Goal: Task Accomplishment & Management: Complete application form

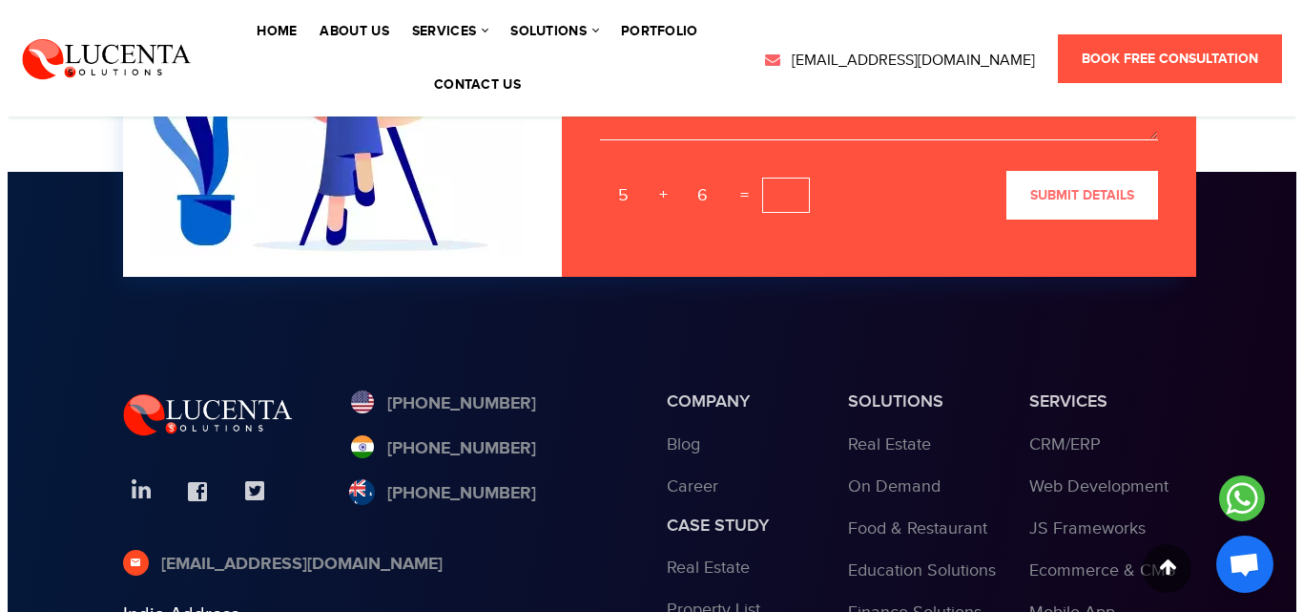
scroll to position [5845, 0]
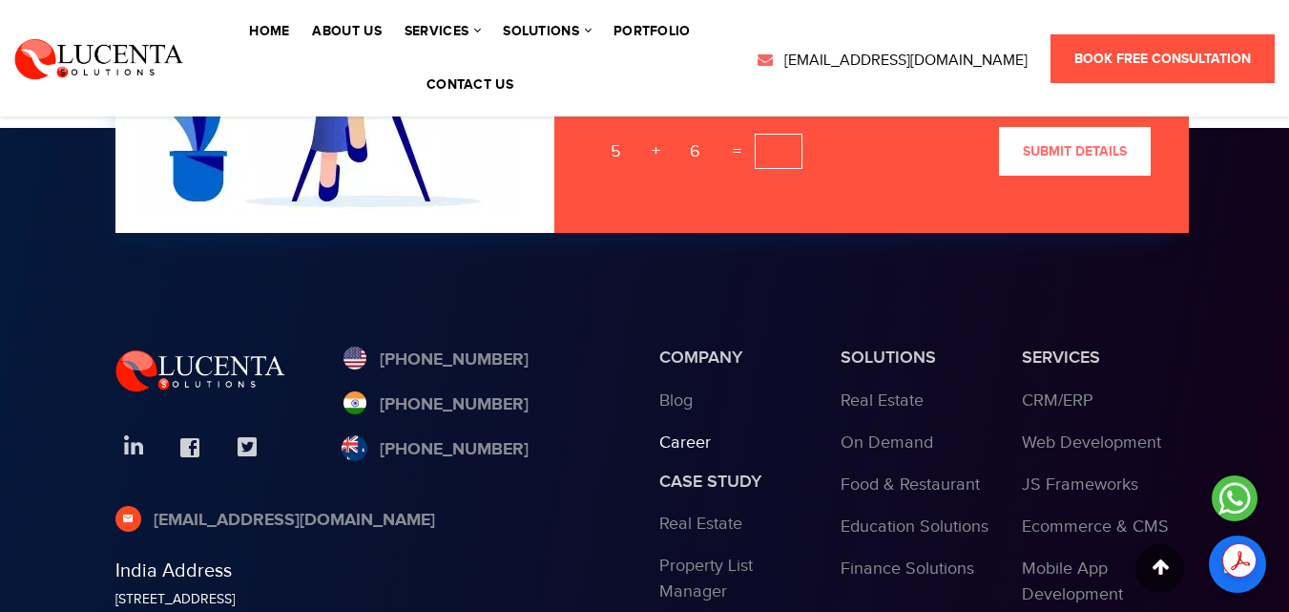
click at [672, 432] on link "Career" at bounding box center [685, 442] width 52 height 20
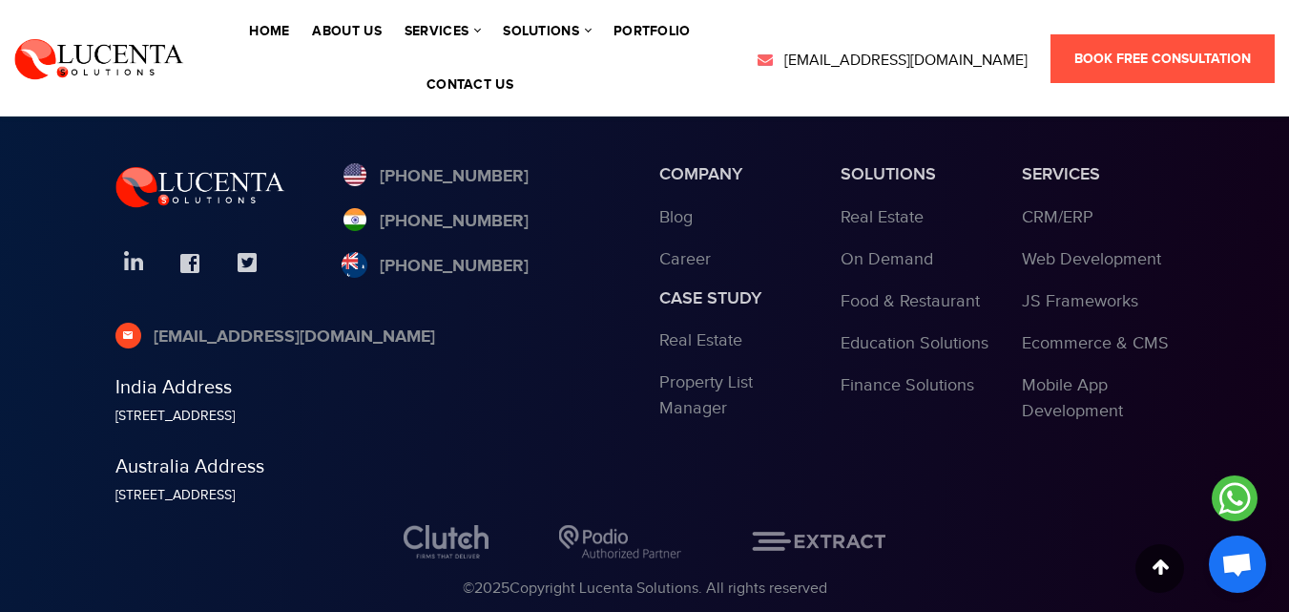
scroll to position [1385, 0]
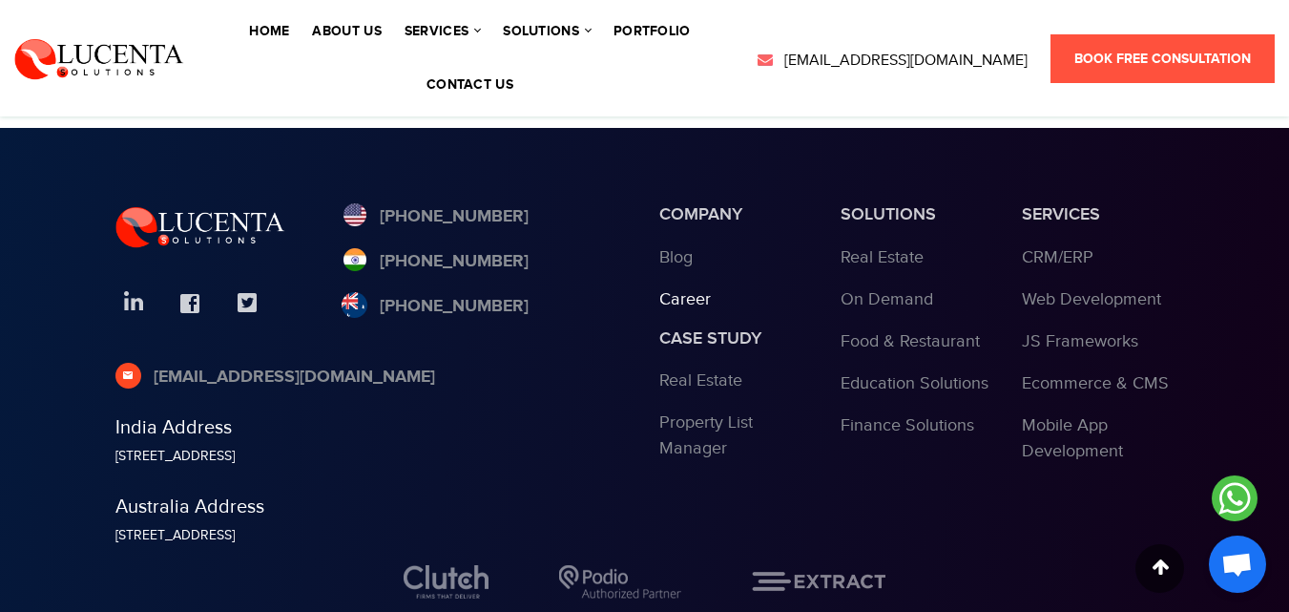
click at [696, 302] on link "Career" at bounding box center [685, 299] width 52 height 20
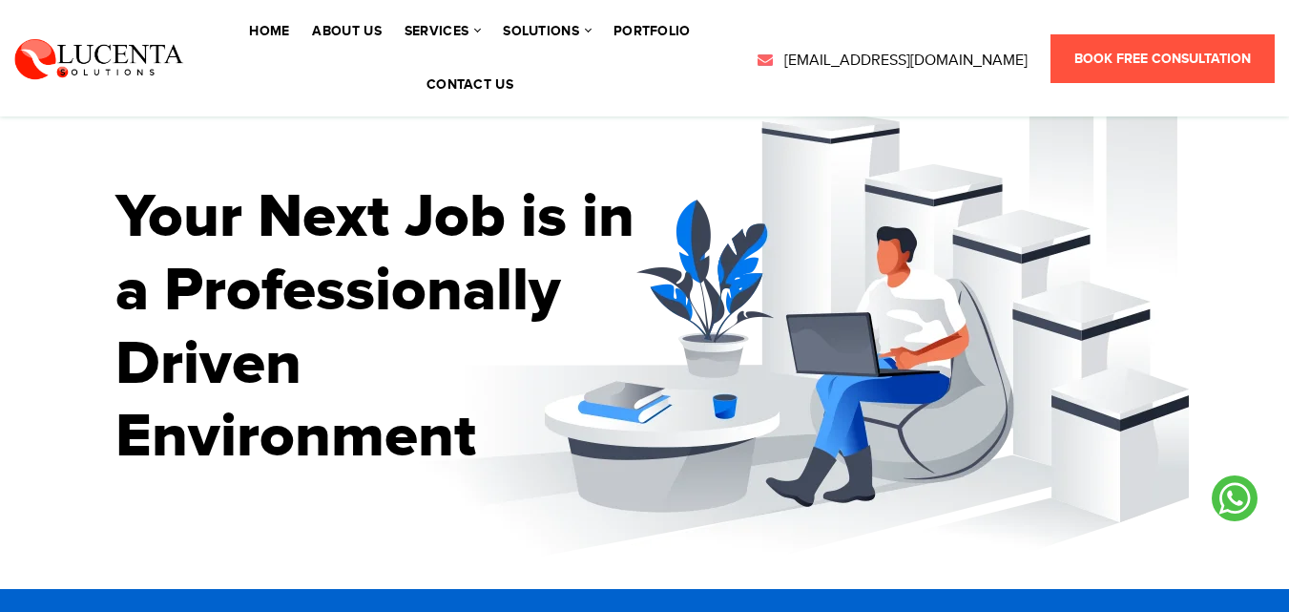
scroll to position [382, 0]
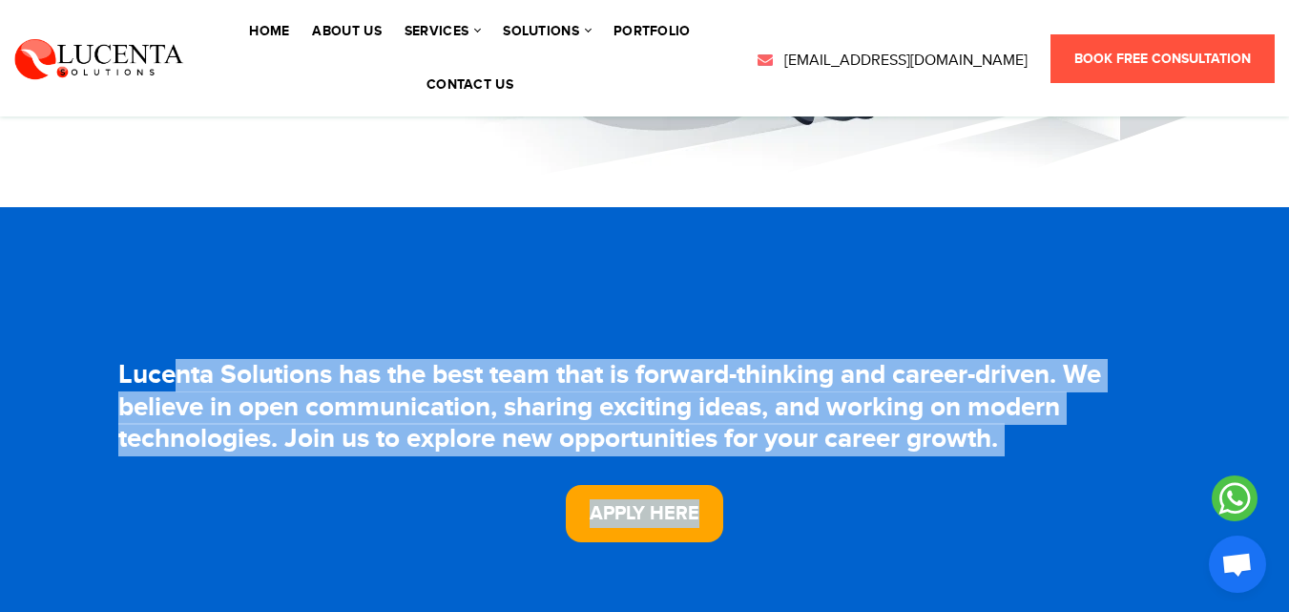
drag, startPoint x: 423, startPoint y: 408, endPoint x: 1042, endPoint y: 494, distance: 625.2
click at [1044, 466] on div "Lucenta Solutions has the best team that is forward-thinking and career-driven.…" at bounding box center [644, 451] width 1053 height 182
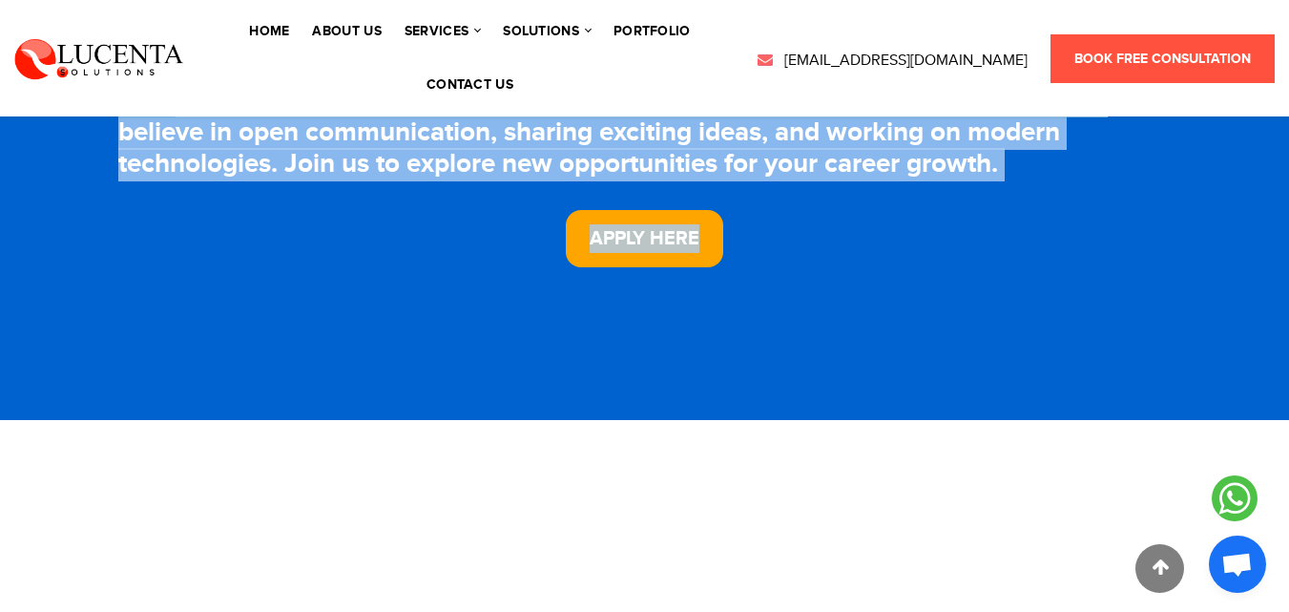
scroll to position [668, 0]
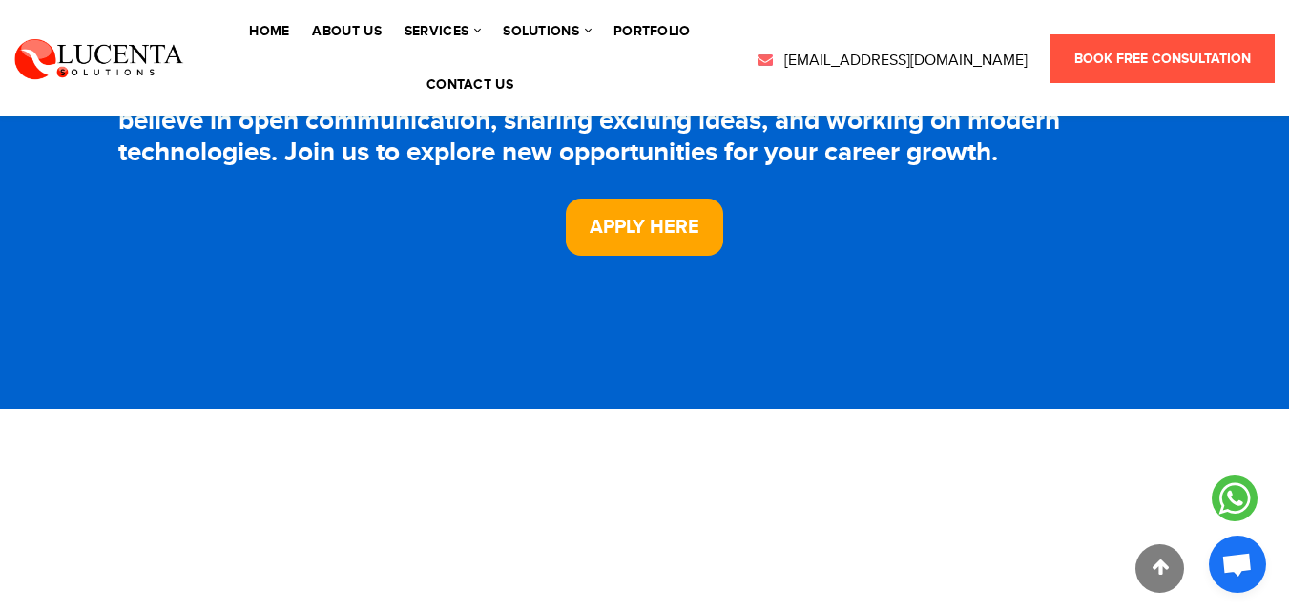
click at [869, 329] on section "Lucenta Solutions has the best team that is forward-thinking and career-driven.…" at bounding box center [644, 165] width 1289 height 488
click at [647, 225] on link "Apply Here" at bounding box center [644, 226] width 157 height 57
